Goal: Task Accomplishment & Management: Use online tool/utility

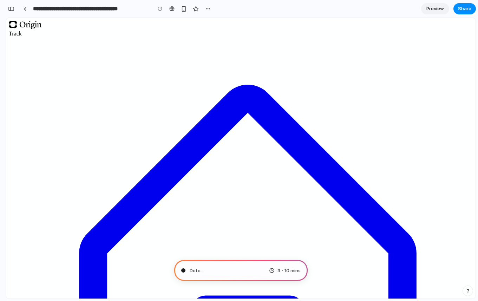
scroll to position [0, 6]
click at [220, 272] on span "Analyzing the problem ..." at bounding box center [215, 270] width 53 height 7
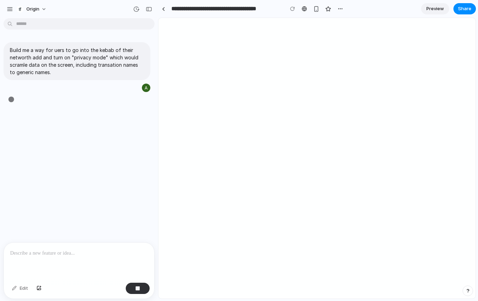
type input "**********"
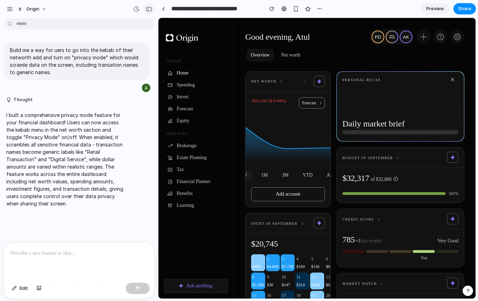
click at [148, 9] on div "button" at bounding box center [149, 9] width 6 height 5
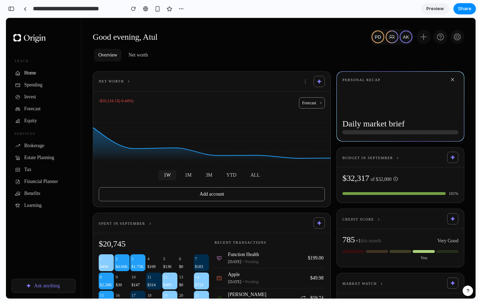
click at [303, 82] on icon "button" at bounding box center [304, 81] width 5 height 5
drag, startPoint x: 310, startPoint y: 99, endPoint x: 248, endPoint y: 109, distance: 62.9
click at [248, 109] on div "-$16,124.15 ( -0.44% ) Forecast $3.6M $3.6M $3.6M $3.6M $3.6M" at bounding box center [211, 131] width 237 height 69
click at [11, 9] on div "button" at bounding box center [11, 8] width 6 height 5
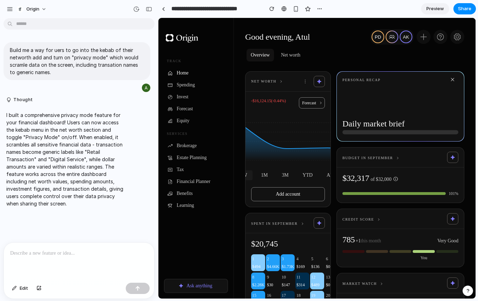
click at [272, 81] on span "Net worth" at bounding box center [263, 82] width 25 height 6
click at [149, 10] on div "button" at bounding box center [149, 9] width 6 height 5
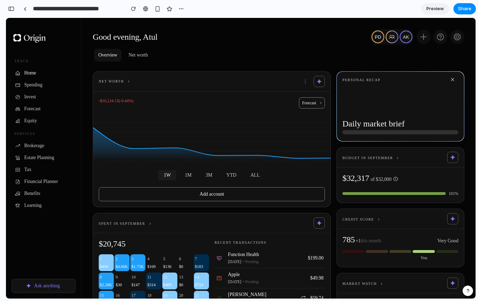
click at [320, 83] on icon "button" at bounding box center [318, 81] width 5 height 5
click at [303, 99] on div "Privacy Mode Scramble financial data" at bounding box center [292, 98] width 44 height 11
click at [317, 85] on button "button" at bounding box center [318, 81] width 11 height 11
click at [303, 102] on div "Exit Privacy Mode Show actual data" at bounding box center [289, 98] width 39 height 11
click at [318, 84] on button "button" at bounding box center [318, 81] width 11 height 11
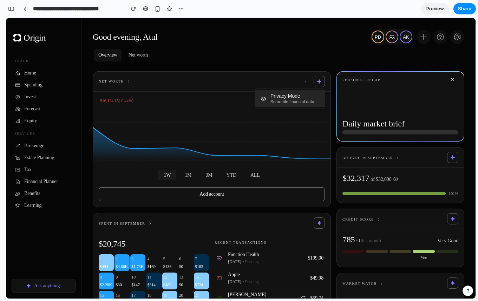
click at [304, 100] on span "Scramble financial data" at bounding box center [292, 101] width 44 height 5
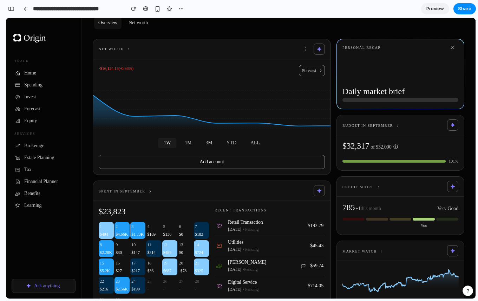
click at [321, 45] on button "button" at bounding box center [318, 49] width 11 height 11
click at [305, 69] on div "Exit Privacy Mode Show actual data" at bounding box center [289, 66] width 39 height 11
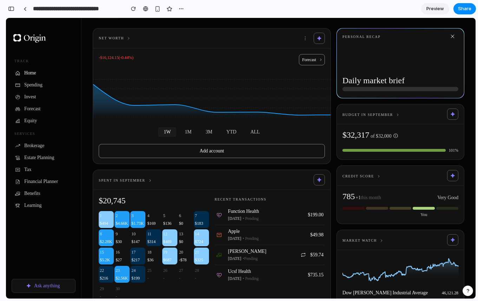
scroll to position [45, 0]
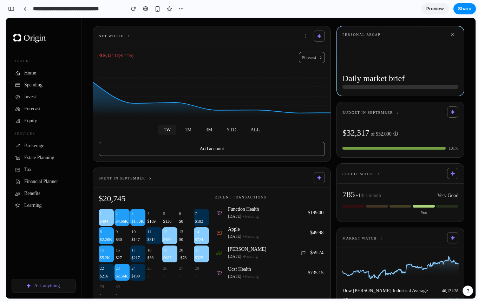
click at [321, 34] on icon "button" at bounding box center [318, 35] width 5 height 5
click at [284, 55] on span "Scramble financial data" at bounding box center [292, 56] width 44 height 5
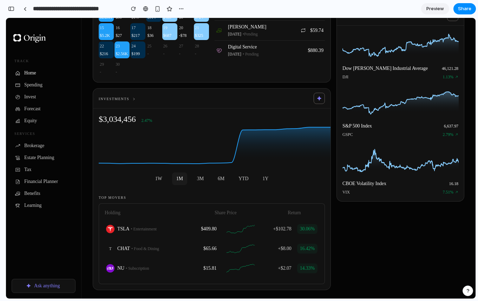
scroll to position [0, 0]
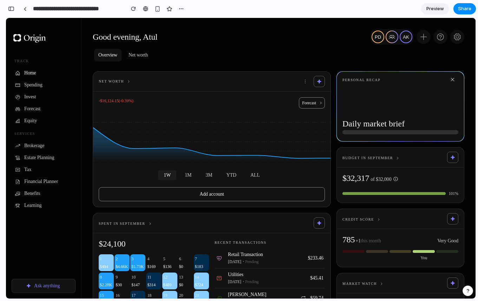
click at [318, 81] on icon "button" at bounding box center [319, 81] width 4 height 4
click at [301, 98] on span "Exit Privacy Mode" at bounding box center [289, 96] width 39 height 6
click at [320, 82] on icon "button" at bounding box center [318, 81] width 5 height 5
click at [316, 91] on button "Privacy Mode Scramble financial data" at bounding box center [289, 98] width 69 height 17
click at [313, 101] on button "Forecast" at bounding box center [312, 102] width 26 height 11
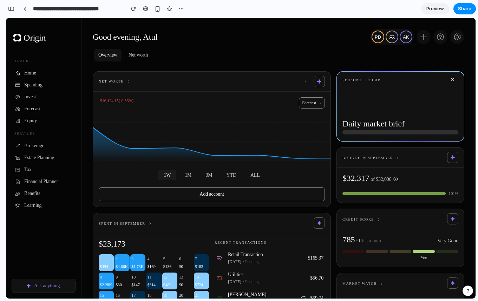
scroll to position [109, 0]
